Goal: Find specific page/section: Find specific page/section

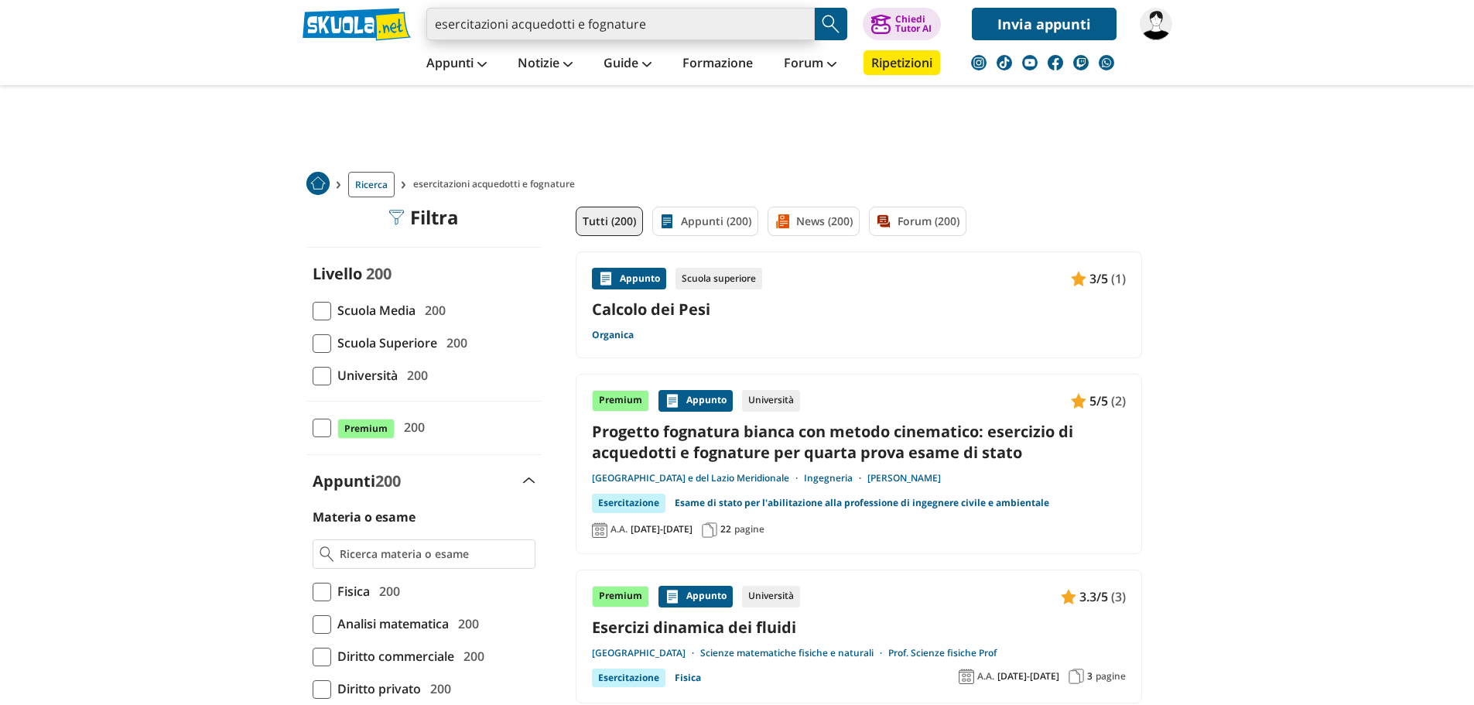
click at [778, 26] on input "esercitazioni acquedotti e fognature" at bounding box center [620, 24] width 388 height 33
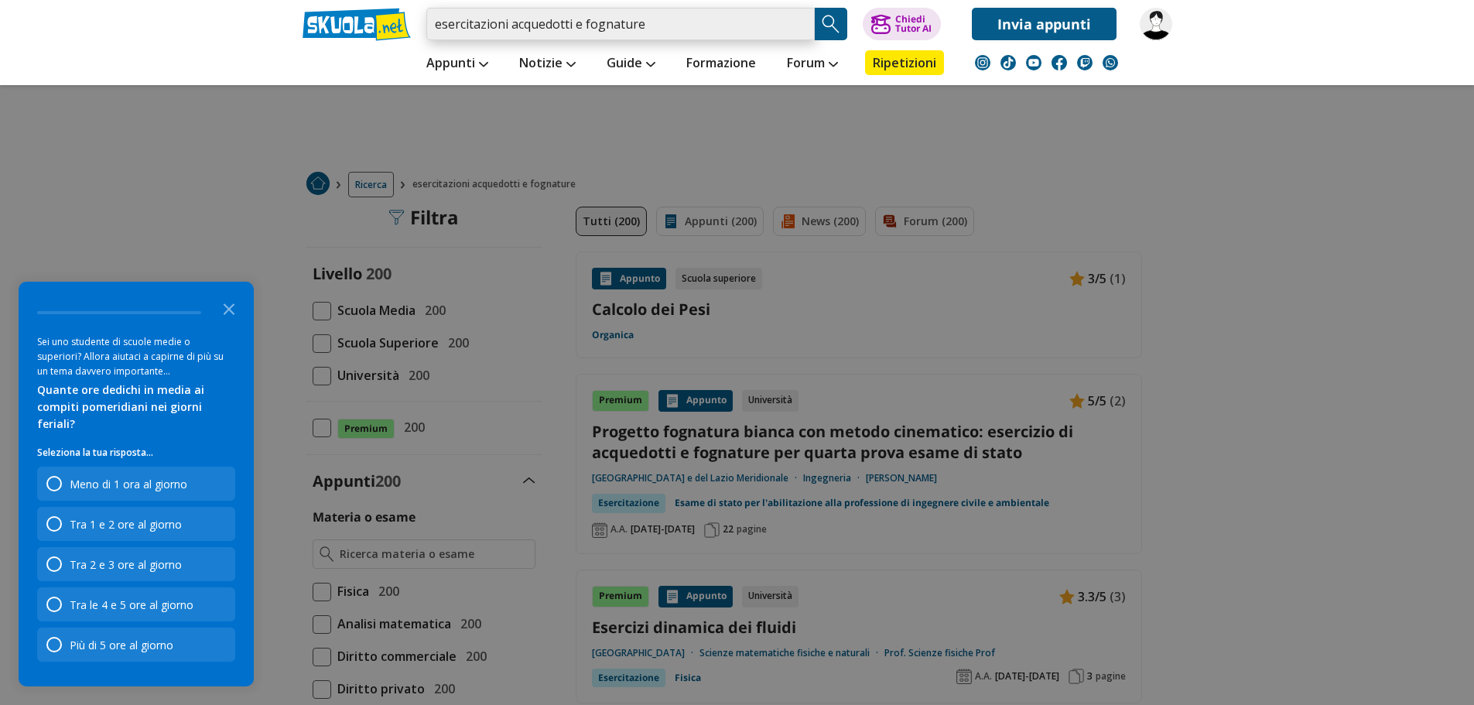
click at [797, 21] on input "esercitazioni acquedotti e fognature" at bounding box center [620, 24] width 388 height 33
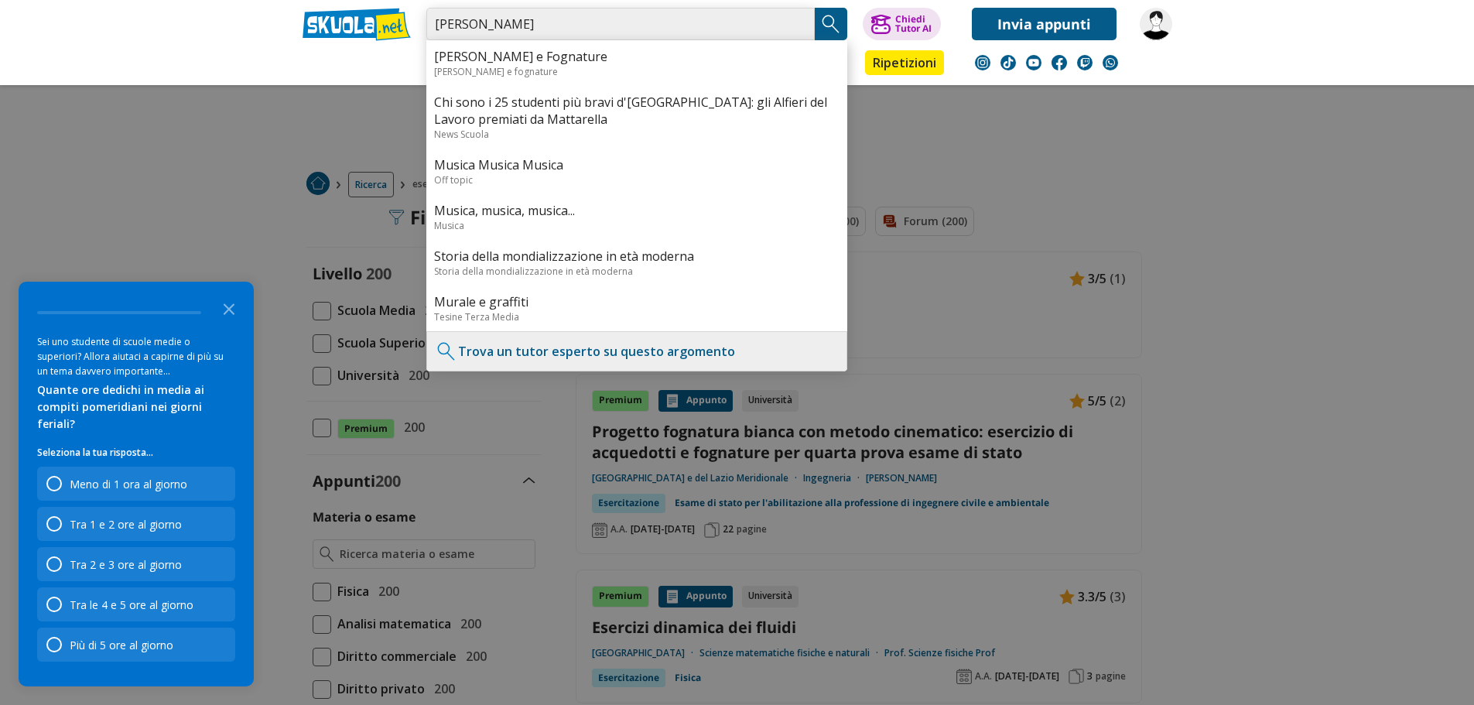
type input "MURACA ALESSANDRO"
click at [831, 15] on img "Search Button" at bounding box center [831, 23] width 23 height 23
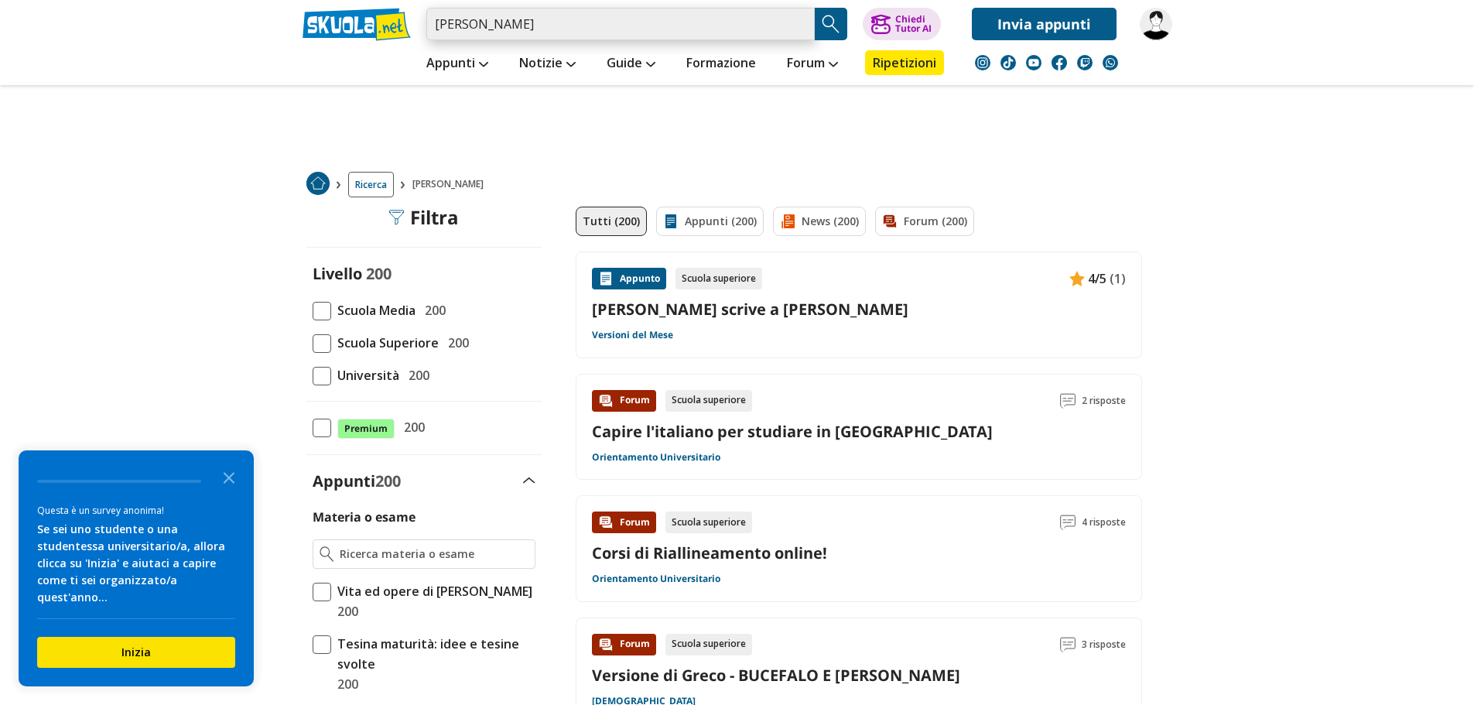
click at [630, 26] on input "[PERSON_NAME]" at bounding box center [620, 24] width 388 height 33
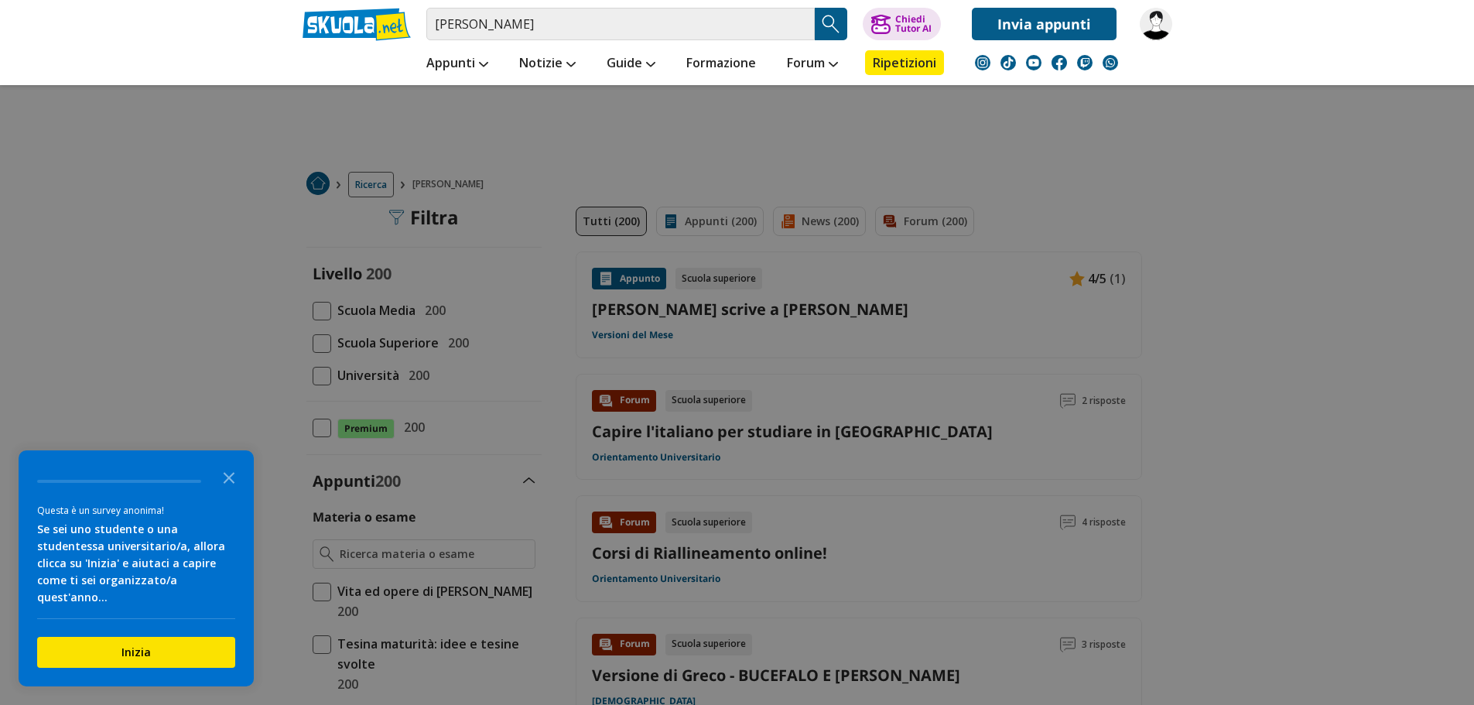
click at [1155, 29] on img at bounding box center [1156, 24] width 33 height 33
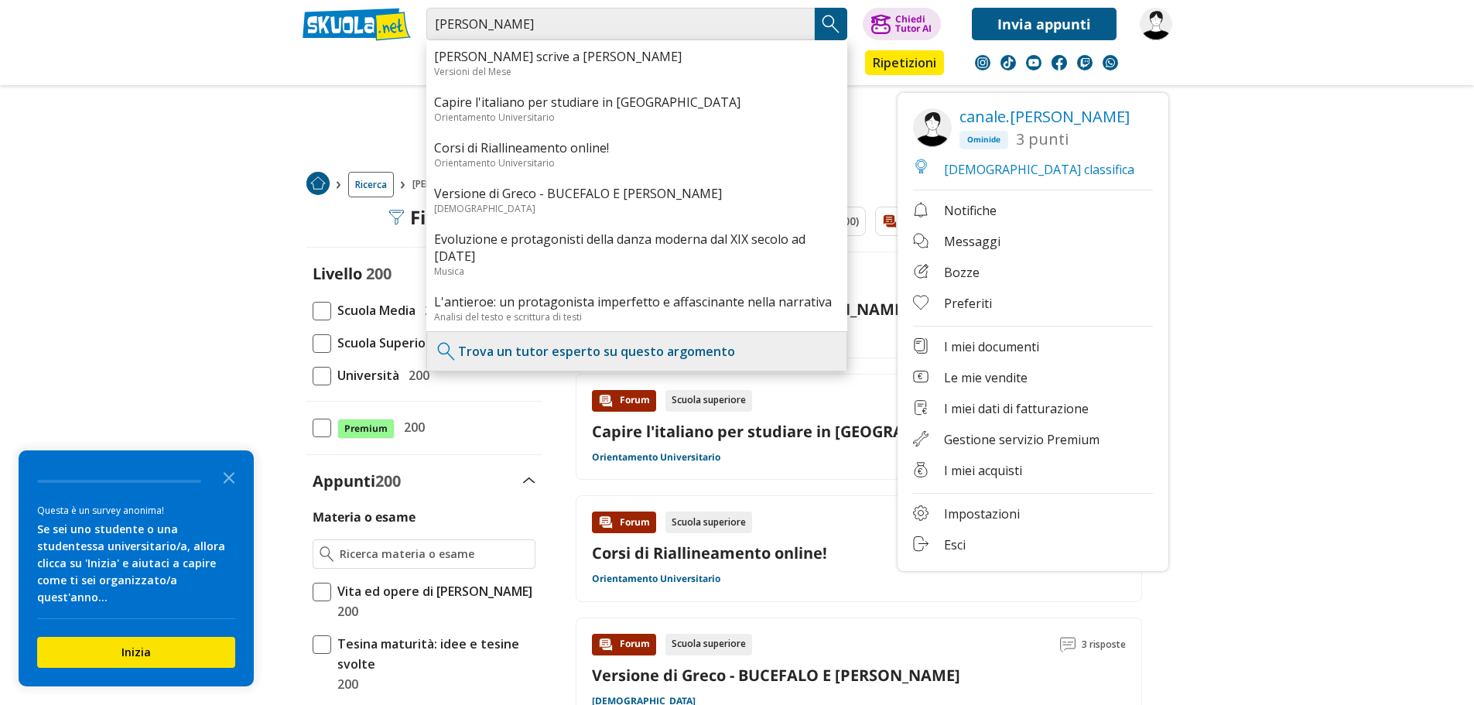
click at [991, 467] on link "€ I miei acquisti" at bounding box center [1033, 471] width 240 height 19
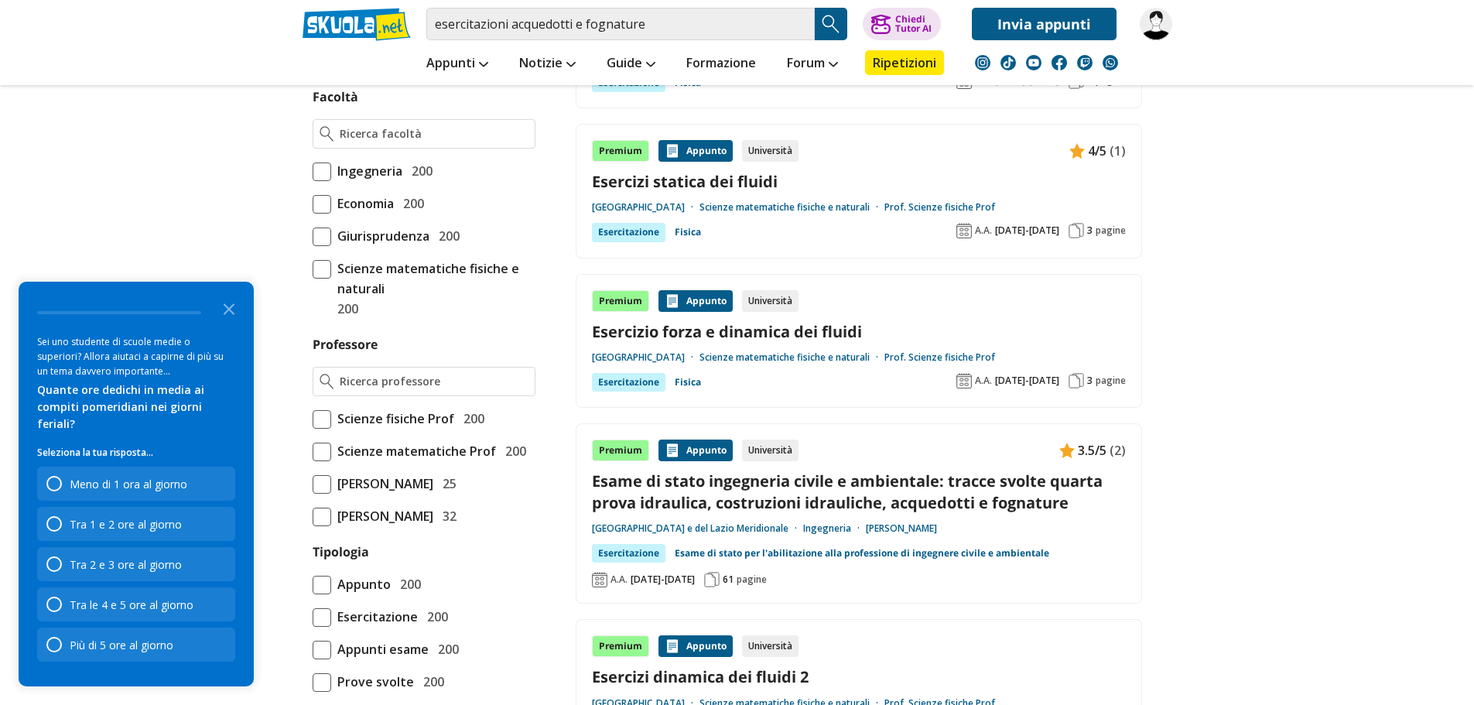
scroll to position [896, 0]
click at [1148, 22] on img at bounding box center [1156, 24] width 33 height 33
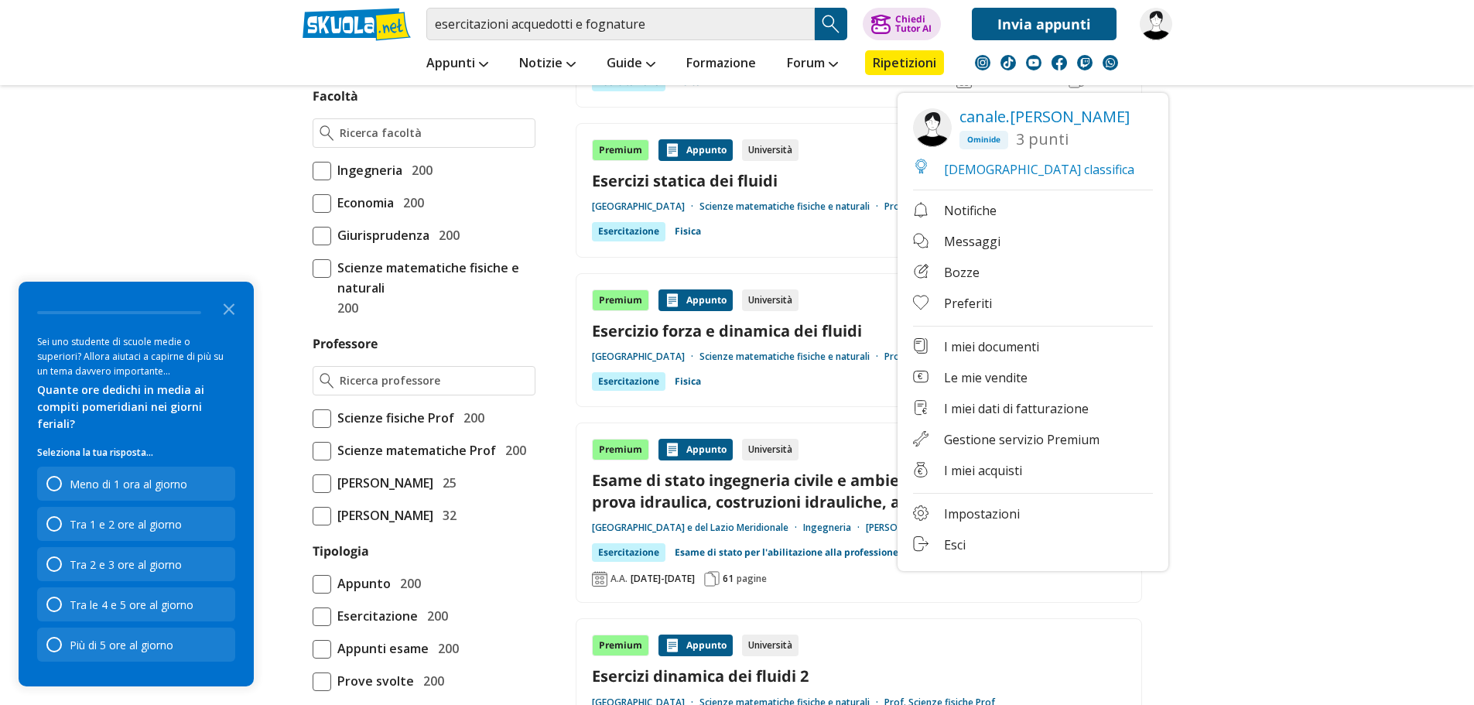
click at [977, 465] on link "€ I miei acquisti" at bounding box center [1033, 471] width 240 height 19
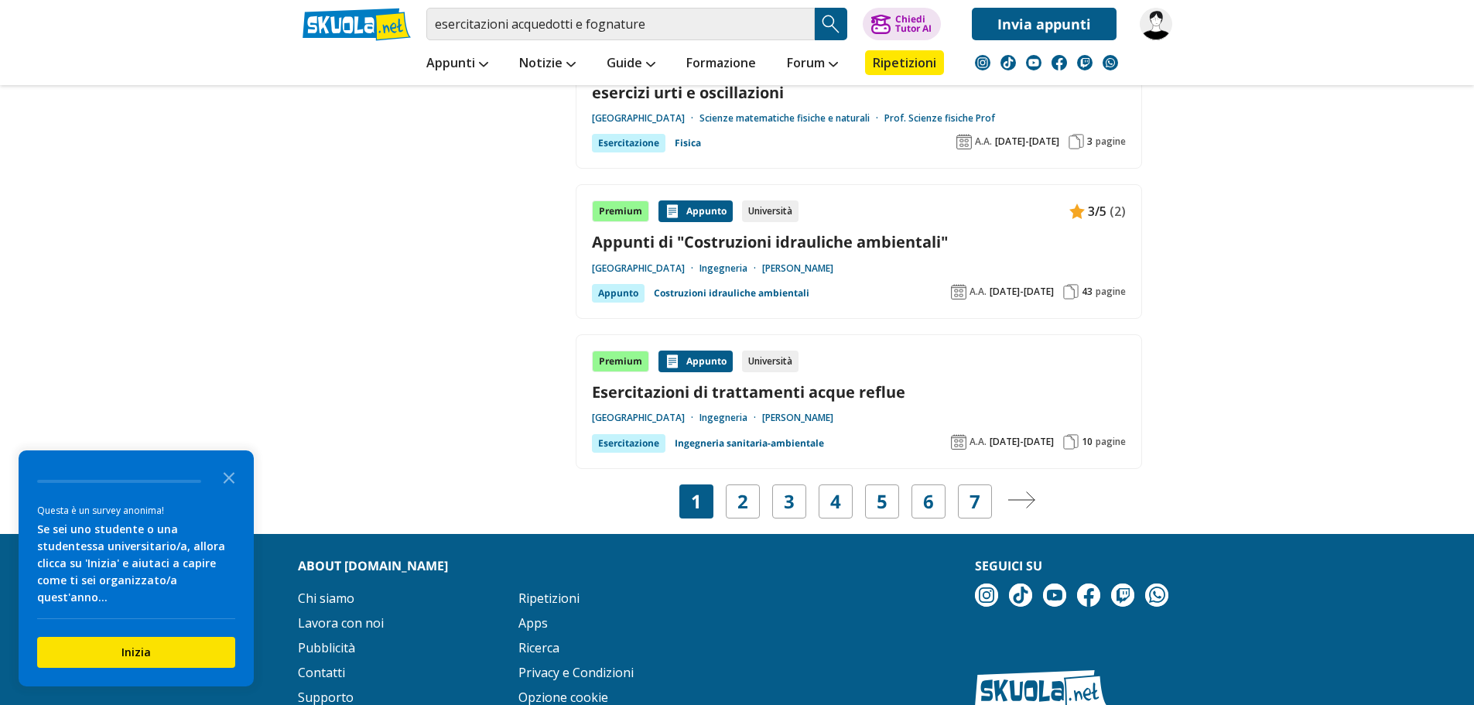
scroll to position [2831, 0]
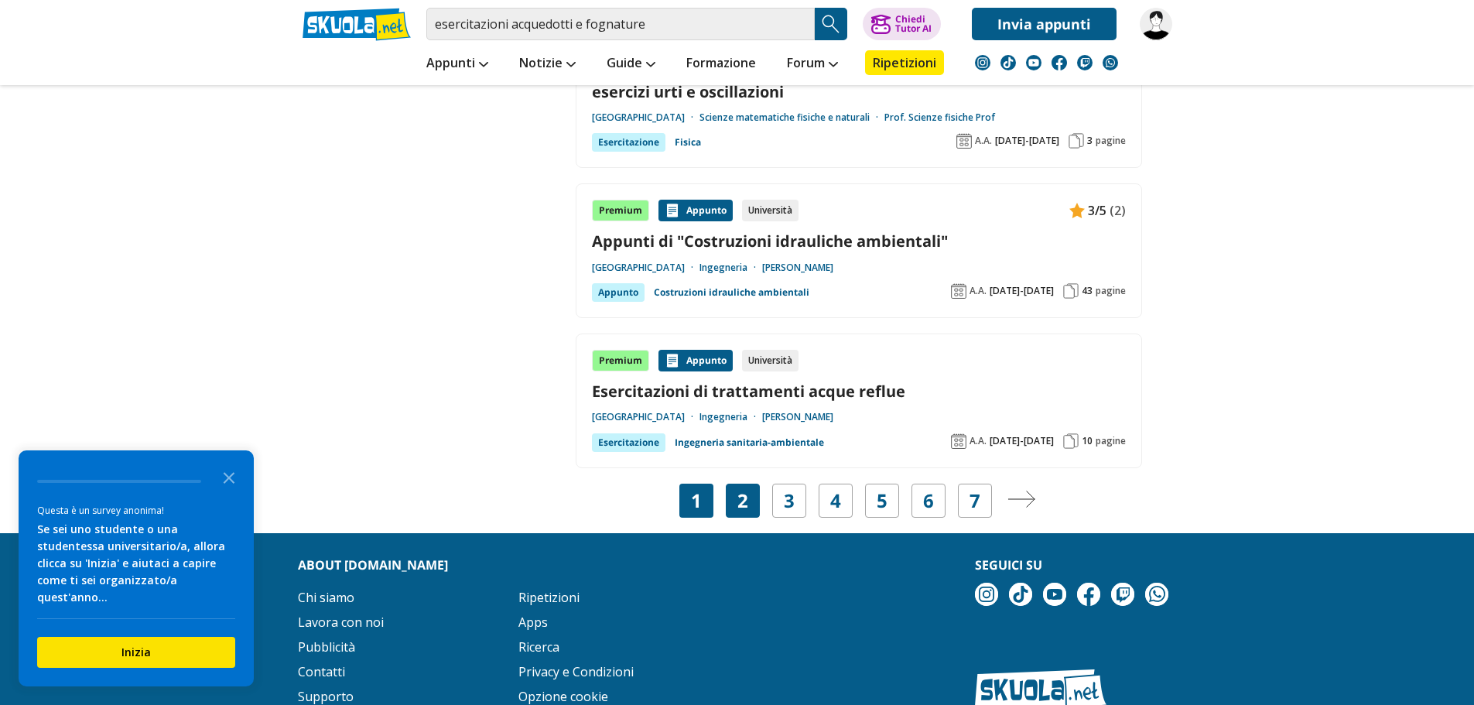
click at [731, 498] on div "2" at bounding box center [743, 501] width 34 height 34
click at [743, 501] on link "2" at bounding box center [742, 501] width 11 height 22
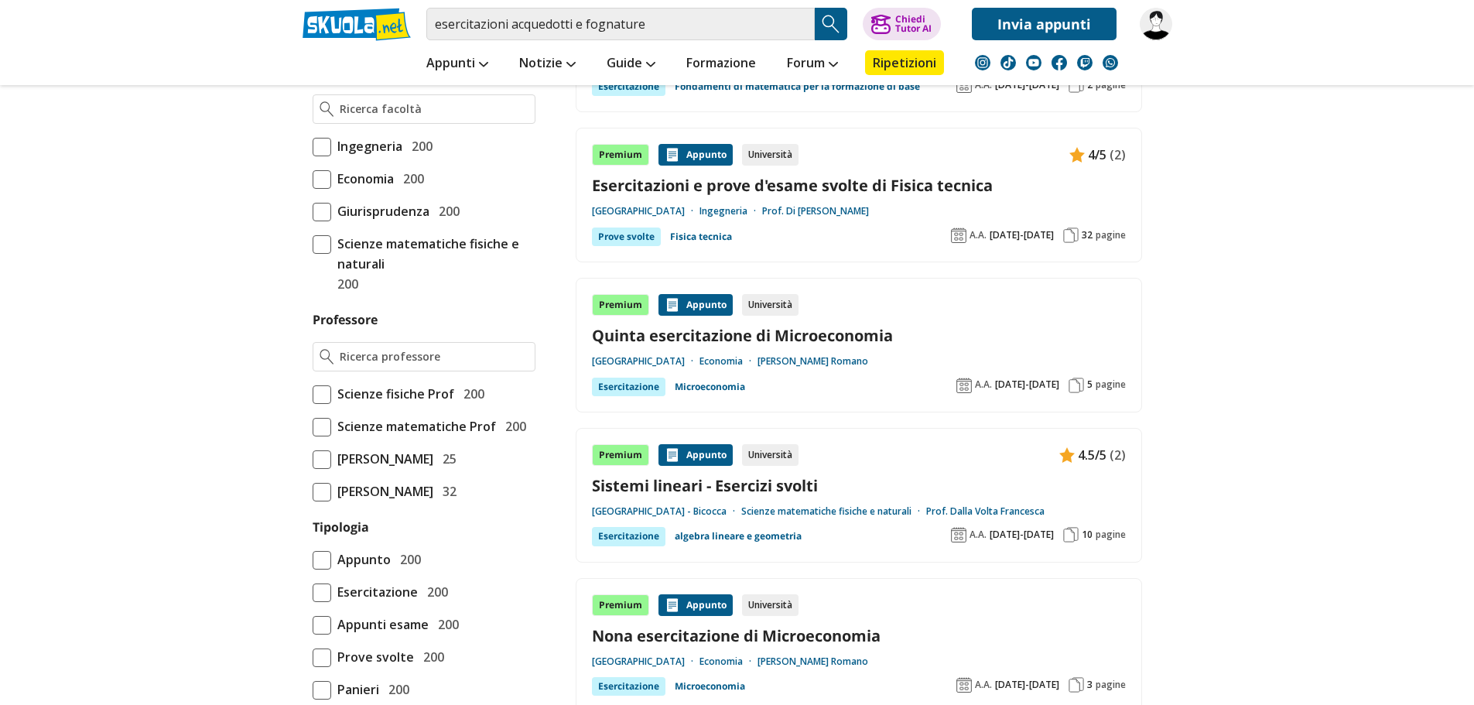
scroll to position [922, 0]
